Goal: Task Accomplishment & Management: Use online tool/utility

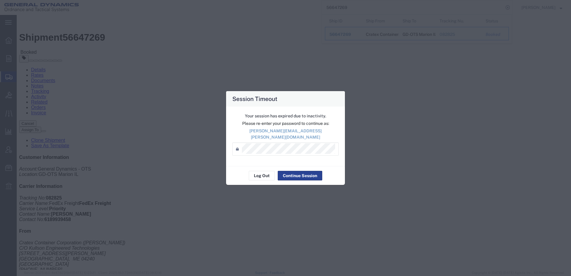
click at [302, 173] on button "Continue Session" at bounding box center [300, 176] width 44 height 10
click at [298, 171] on button "Continue Session" at bounding box center [300, 176] width 44 height 10
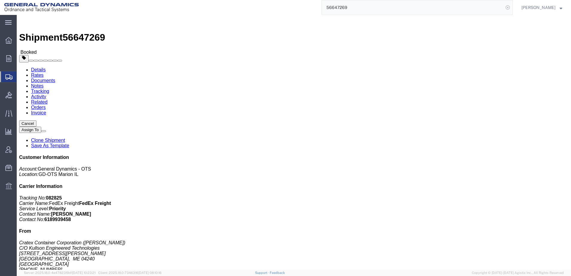
click at [503, 8] on icon at bounding box center [507, 7] width 8 height 8
click at [392, 7] on input "search" at bounding box center [412, 7] width 181 height 14
paste input "56685084"
type input "56685084"
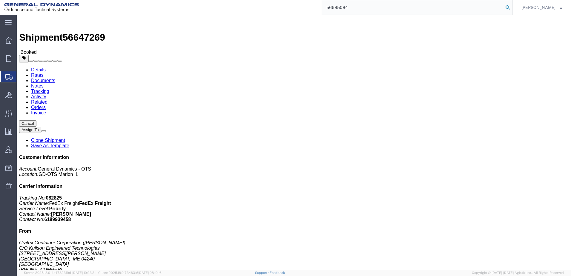
click at [503, 7] on icon at bounding box center [507, 7] width 8 height 8
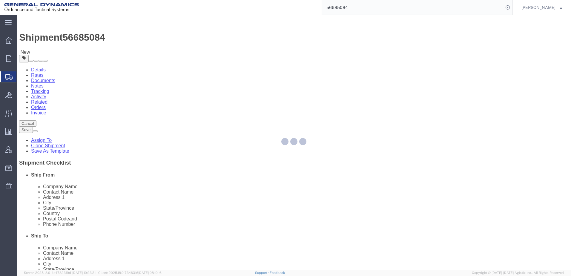
select select
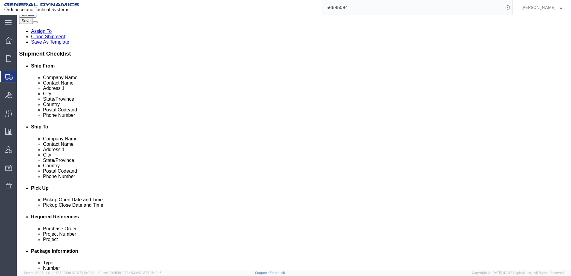
scroll to position [179, 0]
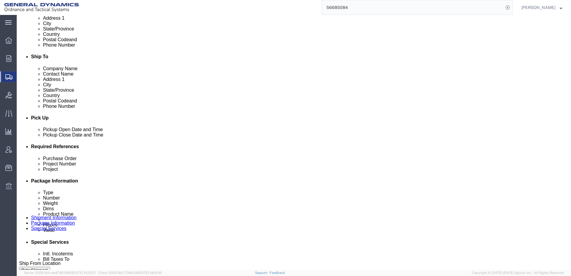
click input "text"
type input "N/A"
click input "text"
type input "N/A"
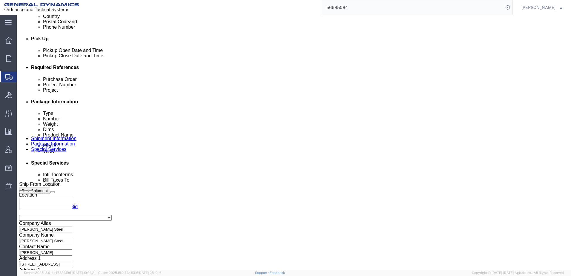
scroll to position [258, 0]
click button "Rate Shipment"
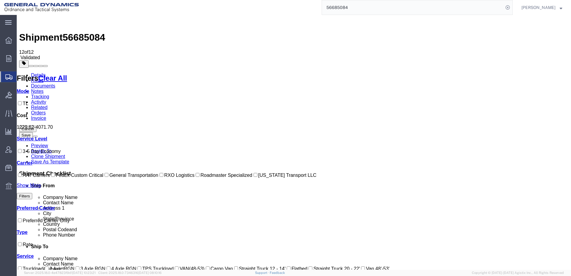
click at [26, 22] on img at bounding box center [22, 20] width 7 height 7
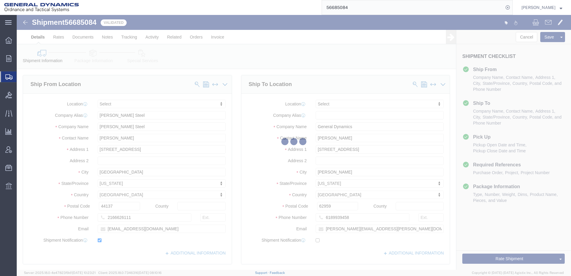
select select
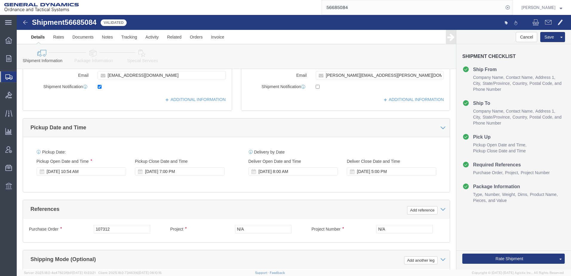
scroll to position [258, 0]
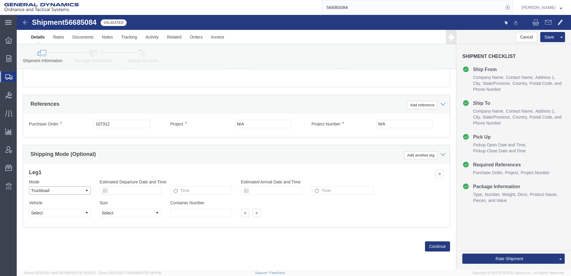
click select "Select Air Less than Truckload Multi-Leg Ocean Freight Rail Small Parcel Truckl…"
click select "Select 1-Ton (PSS) 10 Wheel 10 Yard Dump Truck 20 Yard Dump Truck Bobtail Botto…"
select select "FLBD"
click select "Select 1-Ton (PSS) 10 Wheel 10 Yard Dump Truck 20 Yard Dump Truck Bobtail Botto…"
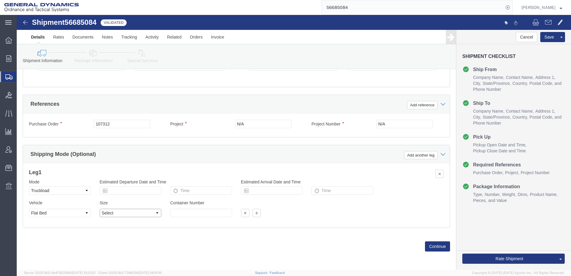
click select "Select 35 Feet 20 Feet 28 Feet 53 Feet 40 Feet 48 Feet"
select select "53FT"
click select "Select 35 Feet 20 Feet 28 Feet 53 Feet 40 Feet 48 Feet"
click button "Continue"
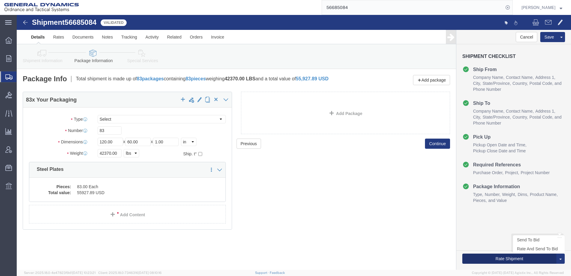
click button "Rate Shipment"
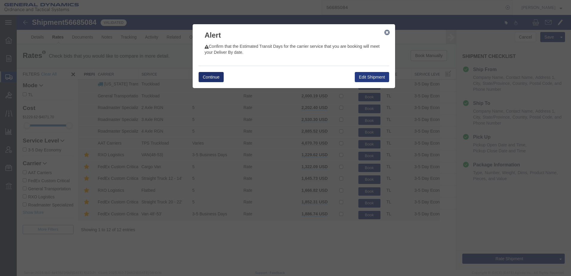
click at [212, 75] on button "Continue" at bounding box center [210, 77] width 25 height 10
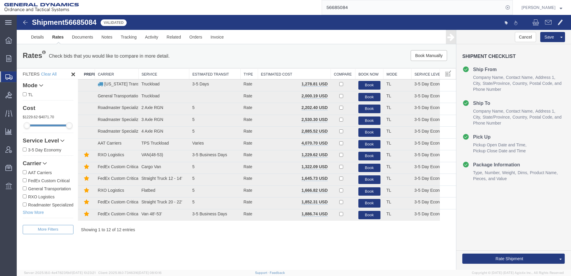
click at [363, 263] on div "Shipment 56685084 12 of 12 Validated Details Rates Documents Notes Tracking Act…" at bounding box center [294, 142] width 554 height 255
click at [371, 84] on button "Book" at bounding box center [369, 85] width 22 height 9
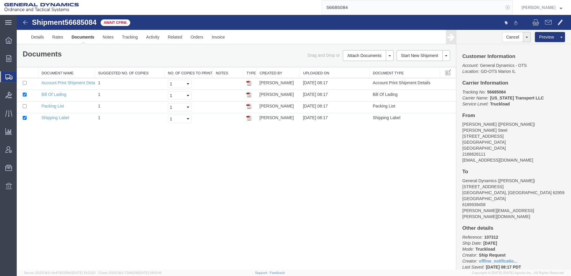
click at [503, 7] on icon at bounding box center [507, 7] width 8 height 8
click at [407, 4] on input "search" at bounding box center [412, 7] width 181 height 14
paste input "56685095"
type input "56685095"
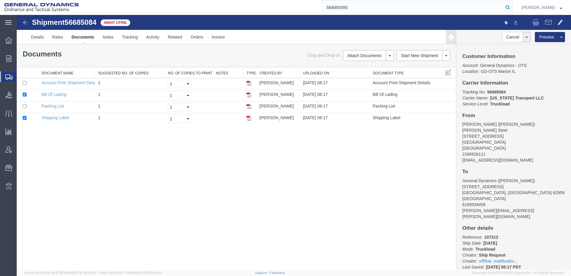
click at [503, 7] on icon at bounding box center [507, 7] width 8 height 8
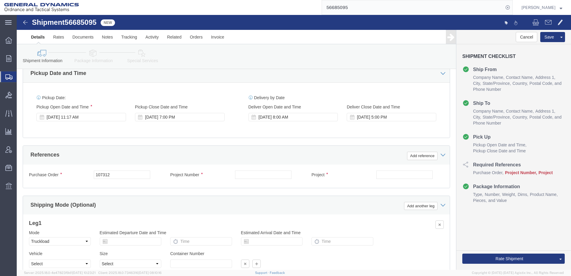
scroll to position [209, 0]
click input "text"
type input "N/A"
click input "text"
type input "N/A"
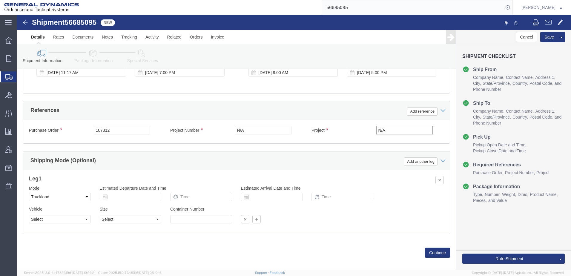
scroll to position [258, 0]
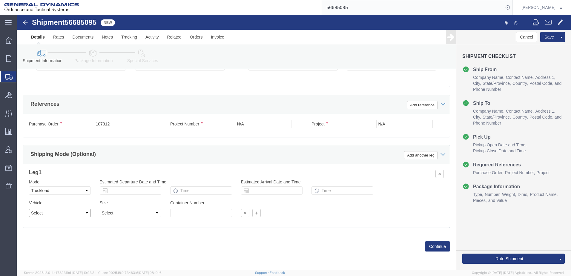
click select "Select 1-Ton (PSS) 10 Wheel 10 Yard Dump Truck 20 Yard Dump Truck Bobtail Botto…"
select select "FLBD"
click select "Select 1-Ton (PSS) 10 Wheel 10 Yard Dump Truck 20 Yard Dump Truck Bobtail Botto…"
click select "Select 35 Feet 20 Feet 28 Feet 53 Feet 40 Feet 48 Feet"
select select "53FT"
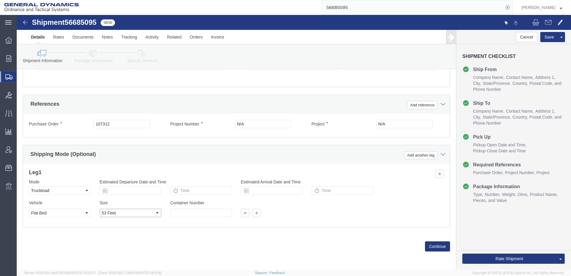
click select "Select 35 Feet 20 Feet 28 Feet 53 Feet 40 Feet 48 Feet"
click button "Continue"
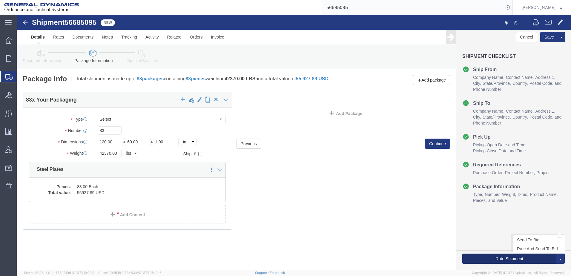
click button "Rate Shipment"
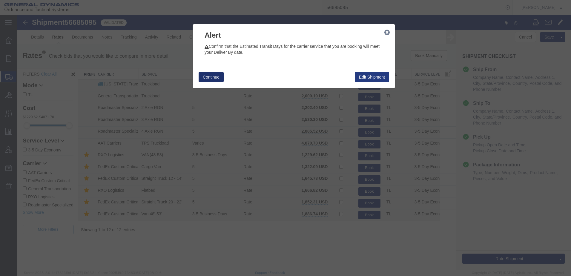
drag, startPoint x: 209, startPoint y: 77, endPoint x: 219, endPoint y: 75, distance: 9.7
click at [210, 76] on button "Continue" at bounding box center [210, 77] width 25 height 10
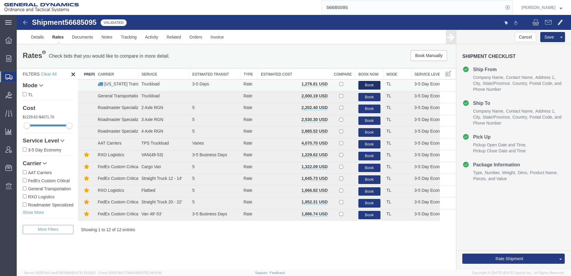
click at [371, 84] on button "Book" at bounding box center [369, 85] width 22 height 9
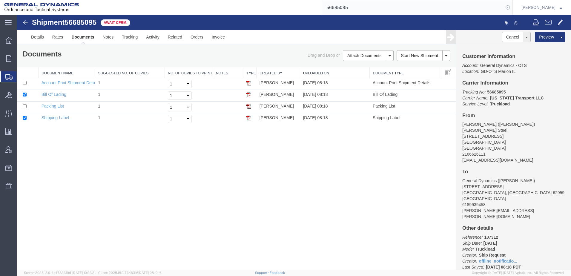
click at [503, 7] on icon at bounding box center [507, 7] width 8 height 8
click at [364, 8] on input "search" at bounding box center [412, 7] width 181 height 14
paste input "56685101"
type input "56685101"
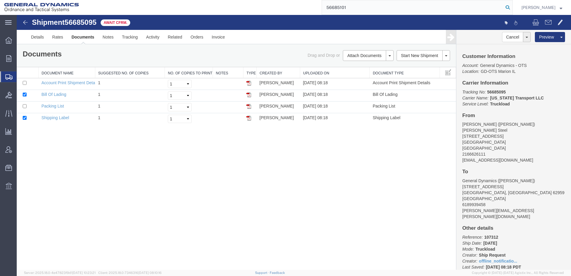
click at [503, 6] on icon at bounding box center [507, 7] width 8 height 8
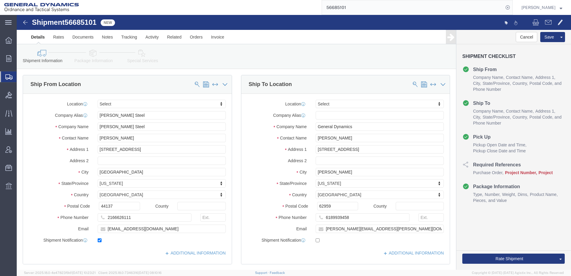
scroll to position [179, 0]
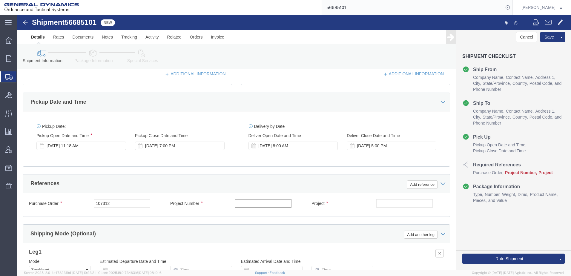
click input "text"
type input "N/A"
click input "text"
type input "N/A"
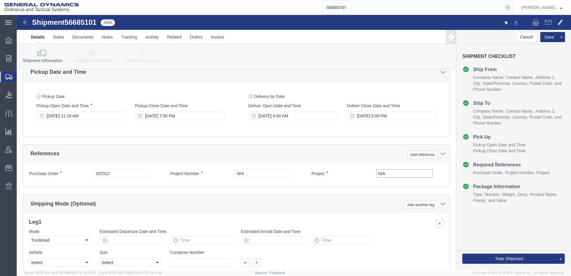
scroll to position [239, 0]
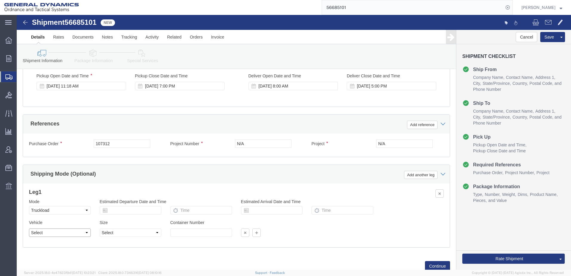
click select "Select 1-Ton (PSS) 10 Wheel 10 Yard Dump Truck 20 Yard Dump Truck Bobtail Botto…"
select select "FLBD"
click select "Select 1-Ton (PSS) 10 Wheel 10 Yard Dump Truck 20 Yard Dump Truck Bobtail Botto…"
click select "Select 35 Feet 20 Feet 28 Feet 53 Feet 40 Feet 48 Feet"
select select "53FT"
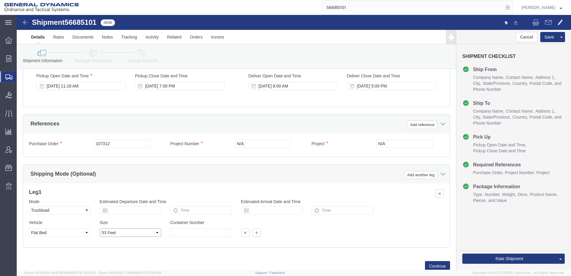
click select "Select 35 Feet 20 Feet 28 Feet 53 Feet 40 Feet 48 Feet"
click button "Continue"
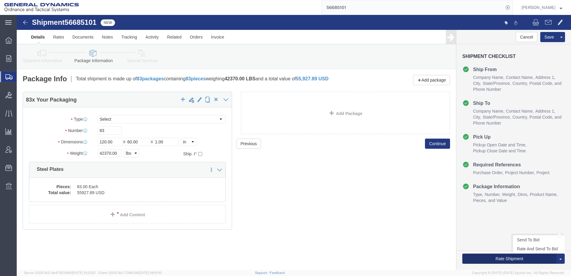
click button "Rate Shipment"
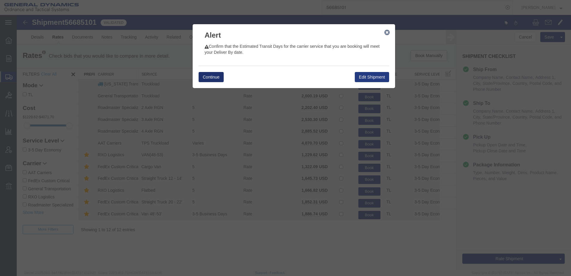
click at [209, 77] on button "Continue" at bounding box center [210, 77] width 25 height 10
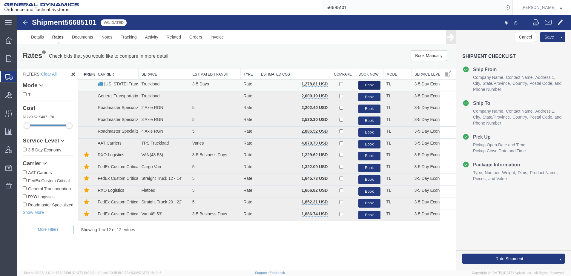
click at [368, 84] on button "Book" at bounding box center [369, 85] width 22 height 9
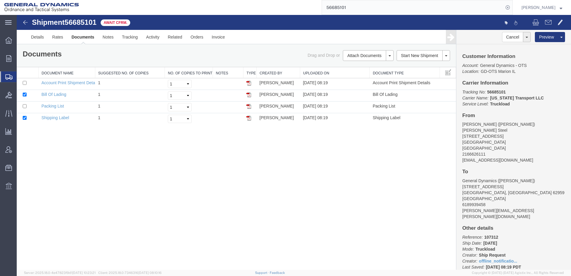
click at [353, 262] on div "Shipment 56685101 4 of 4 Await Cfrm. Details Rates Documents Notes Tracking Act…" at bounding box center [294, 142] width 554 height 255
